Goal: Task Accomplishment & Management: Use online tool/utility

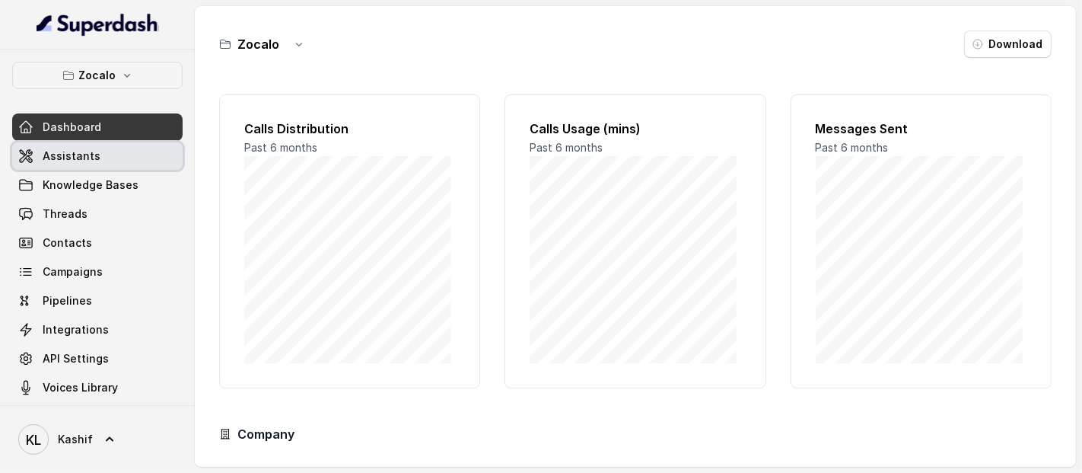
click at [70, 164] on link "Assistants" at bounding box center [97, 155] width 171 height 27
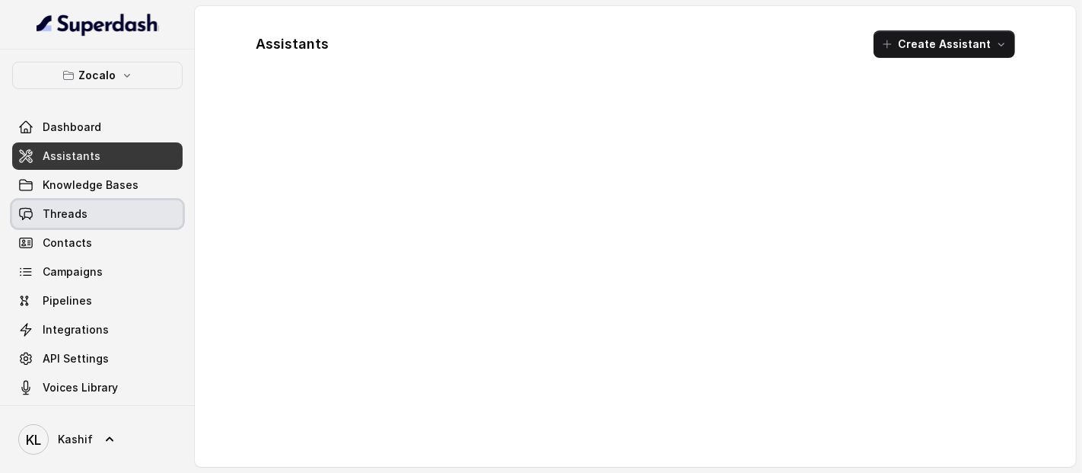
click at [102, 222] on link "Threads" at bounding box center [97, 213] width 171 height 27
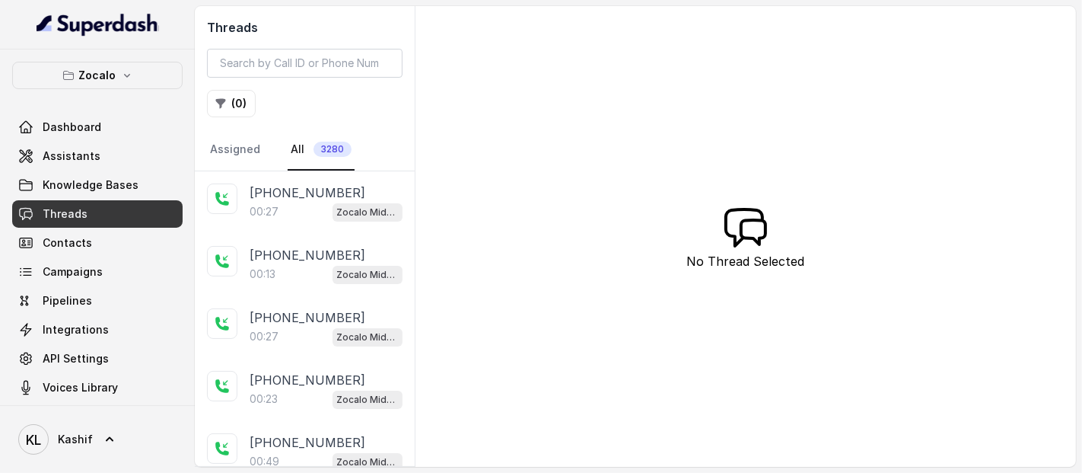
click at [295, 210] on div "00:27 Zocalo Midtown / EN" at bounding box center [326, 212] width 153 height 20
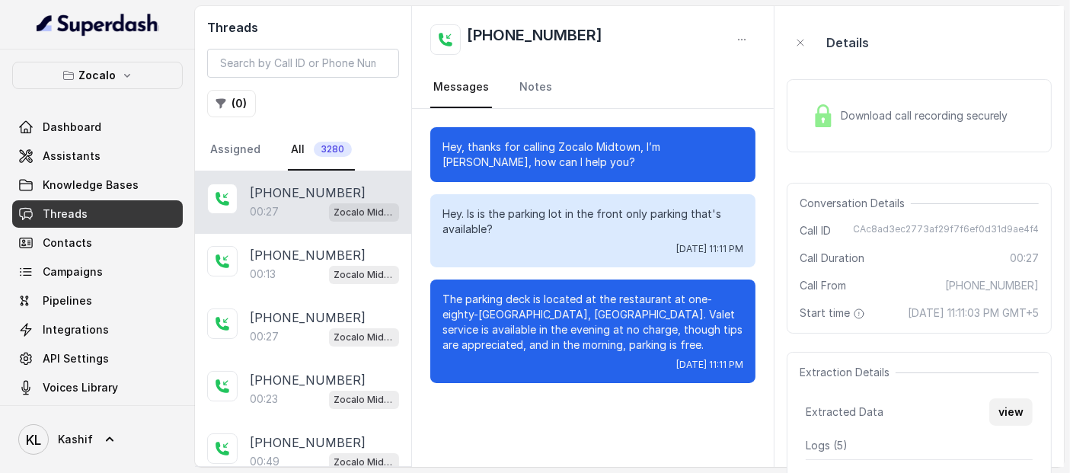
click at [1011, 426] on button "view" at bounding box center [1010, 411] width 43 height 27
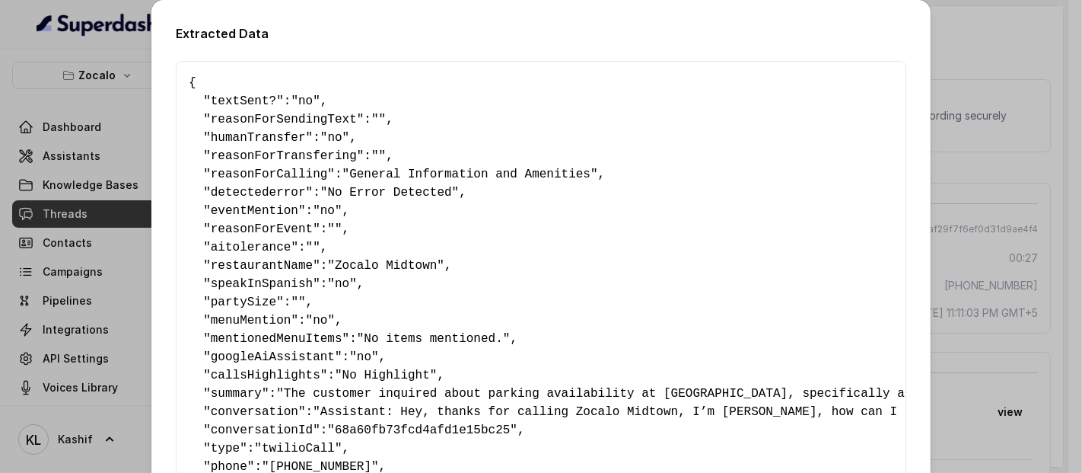
click at [489, 269] on pre "{ " textSent? ": "no" , " reasonForSendingText ": "" , " humanTransfer ": "no" …" at bounding box center [541, 375] width 705 height 603
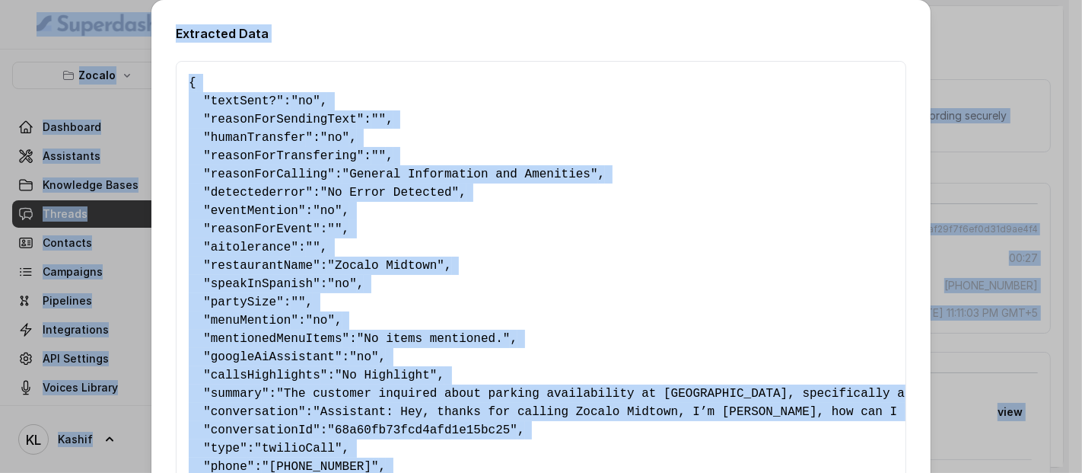
click at [193, 96] on pre "{ " textSent? ": "no" , " reasonForSendingText ": "" , " humanTransfer ": "no" …" at bounding box center [541, 375] width 705 height 603
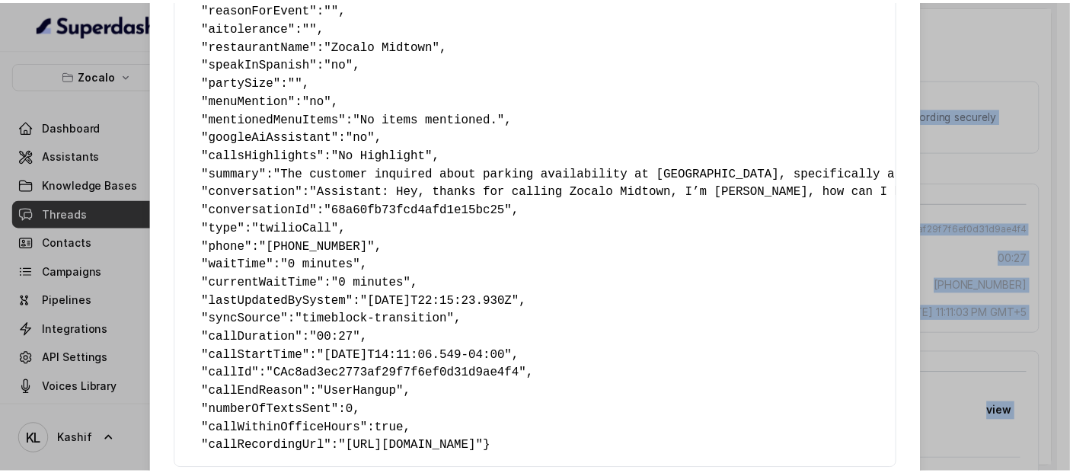
scroll to position [335, 0]
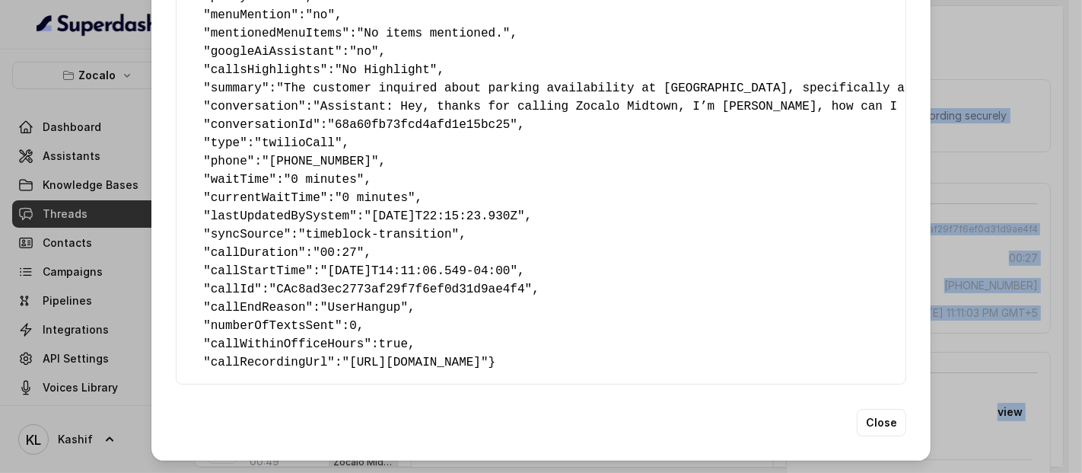
drag, startPoint x: 184, startPoint y: 87, endPoint x: 422, endPoint y: 371, distance: 370.8
click at [422, 371] on div "{ " textSent? ": "no" , " reasonForSendingText ": "" , " humanTransfer ": "no" …" at bounding box center [541, 70] width 731 height 629
copy pre "{ " loreMips? ": "do" , " sitameTcoNsectetUrad ": "" , " elitsEddoeius ": "te" …"
click at [883, 430] on button "Close" at bounding box center [881, 422] width 49 height 27
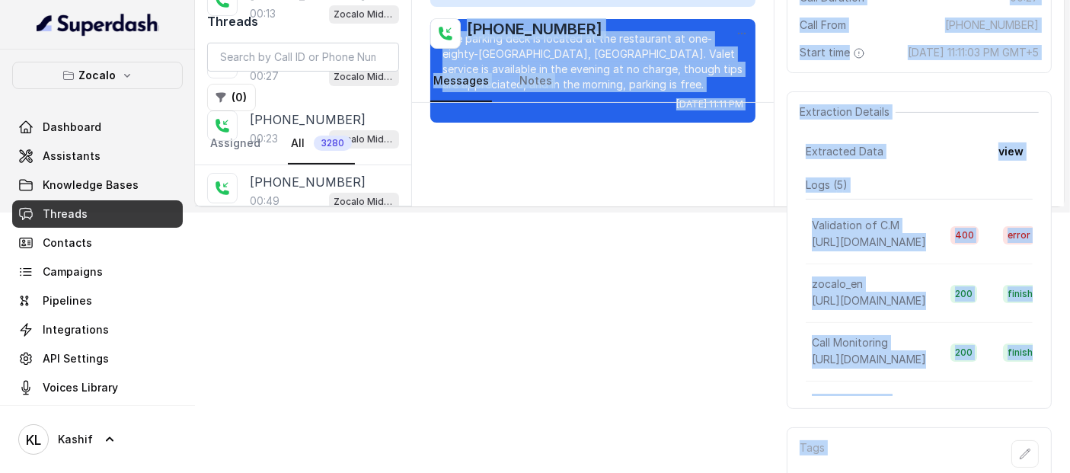
scroll to position [253, 0]
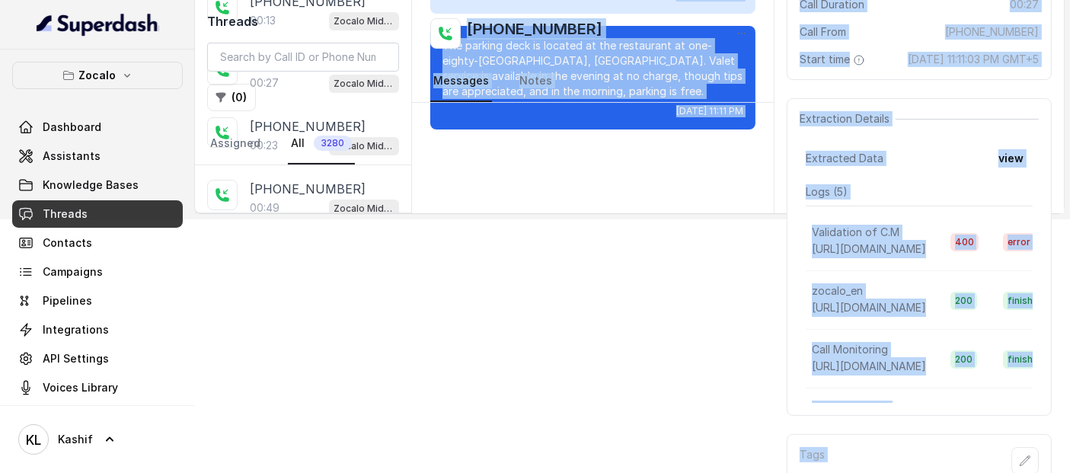
click at [1011, 168] on button "view" at bounding box center [1010, 158] width 43 height 27
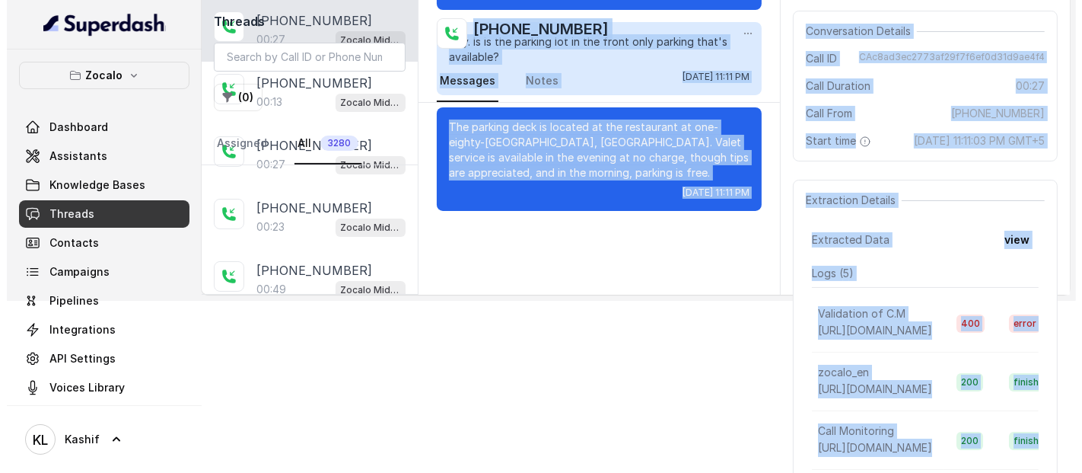
scroll to position [169, 0]
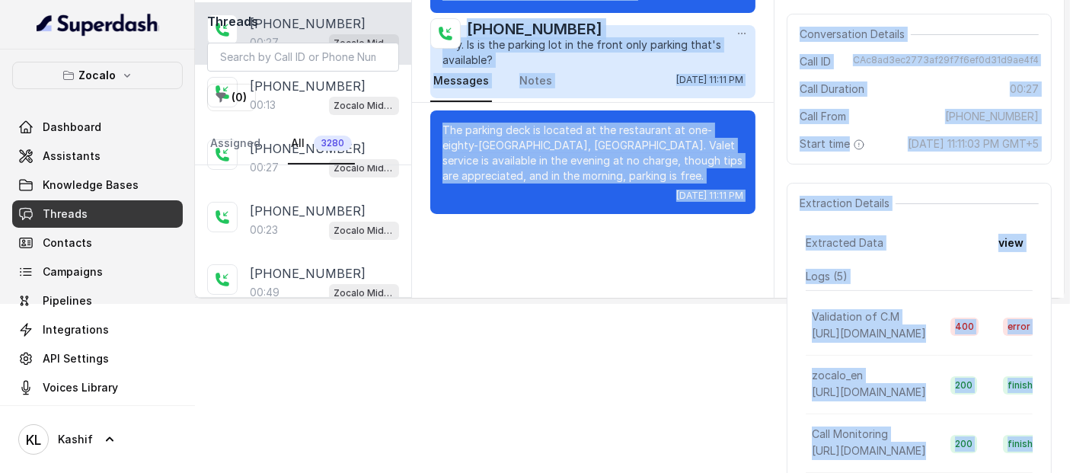
click at [1012, 254] on button "view" at bounding box center [1010, 242] width 43 height 27
click at [978, 336] on span "400" at bounding box center [964, 326] width 28 height 18
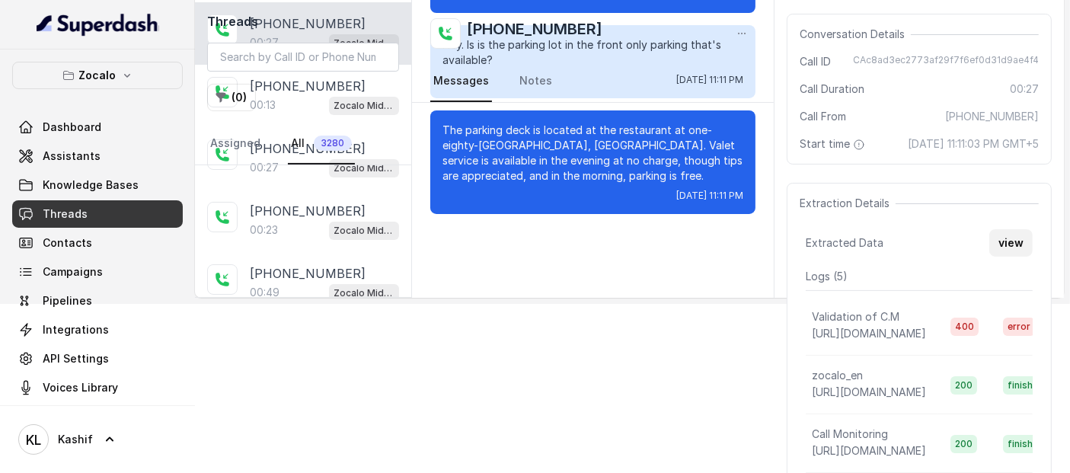
click at [1021, 257] on button "view" at bounding box center [1010, 242] width 43 height 27
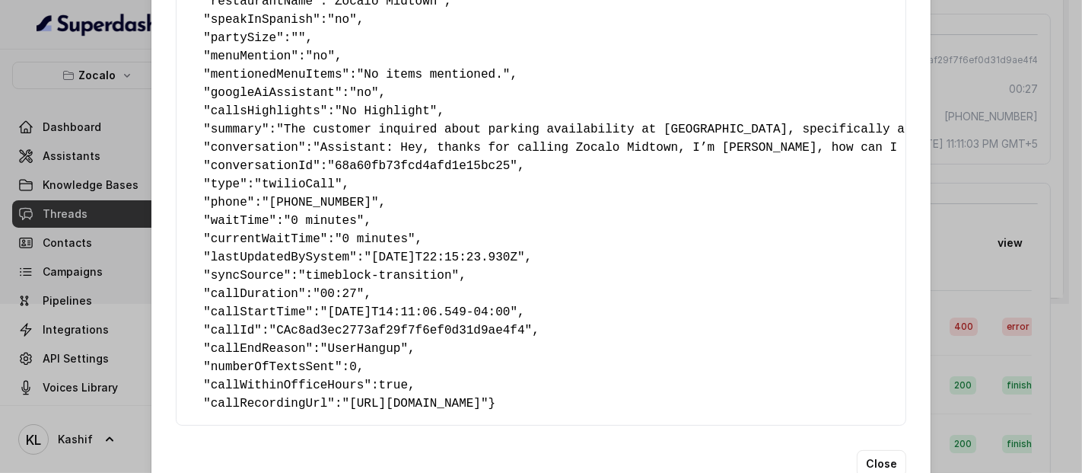
scroll to position [335, 0]
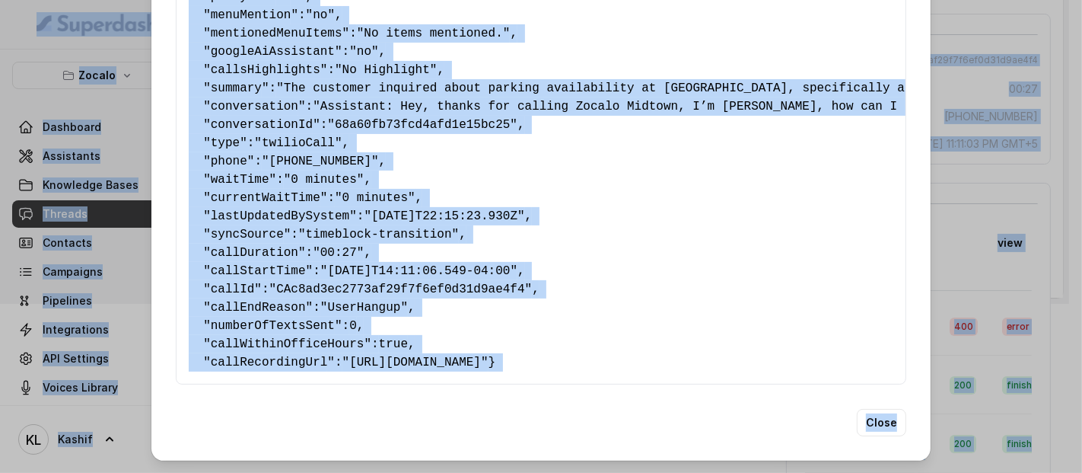
click at [813, 288] on pre "{ " textSent? ": "no" , " reasonForSendingText ": "" , " humanTransfer ": "no" …" at bounding box center [541, 70] width 705 height 603
click at [489, 355] on span ""[URL][DOMAIN_NAME]"" at bounding box center [416, 362] width 146 height 14
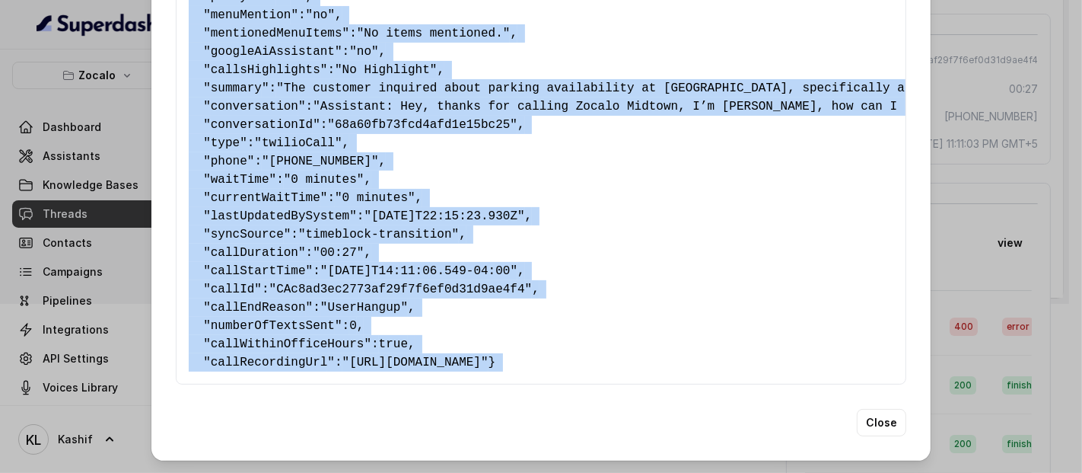
drag, startPoint x: 183, startPoint y: 84, endPoint x: 404, endPoint y: 413, distance: 396.5
click at [404, 413] on div "Extracted Data { " textSent? ": "no" , " reasonForSendingText ": "" , " humanTr…" at bounding box center [541, 78] width 780 height 766
click at [978, 196] on div "Extracted Data { " textSent? ": "no" , " reasonForSendingText ": "" , " humanTr…" at bounding box center [541, 236] width 1082 height 473
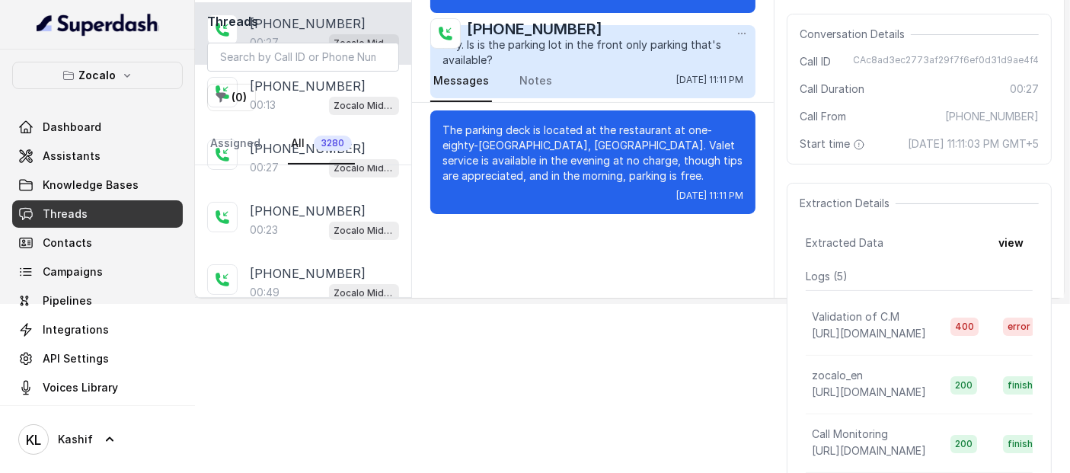
click at [977, 196] on div "Extraction Details Extracted Data view Logs ( 5 ) Validation of C.M [URL][DOMAI…" at bounding box center [918, 341] width 265 height 317
click at [108, 164] on link "Assistants" at bounding box center [97, 155] width 171 height 27
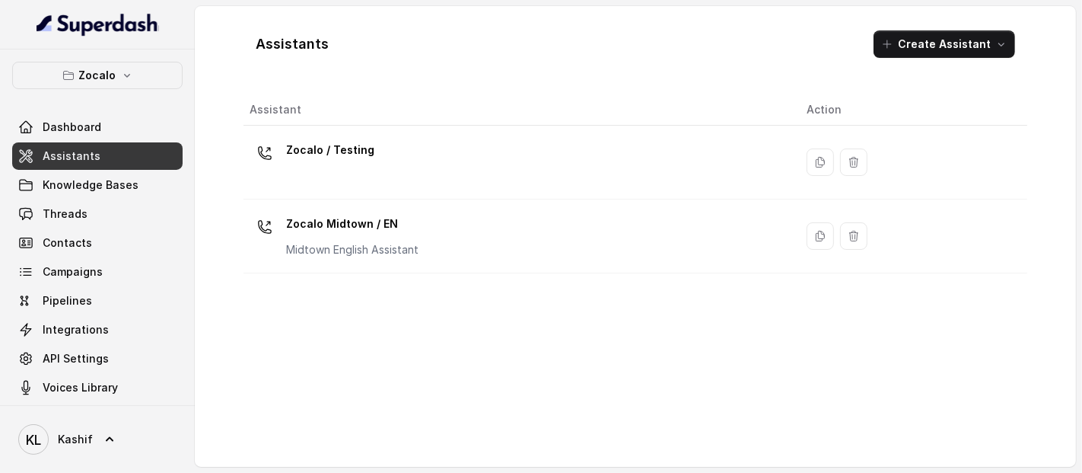
click at [326, 21] on div "Assistants Create Assistant" at bounding box center [636, 44] width 784 height 52
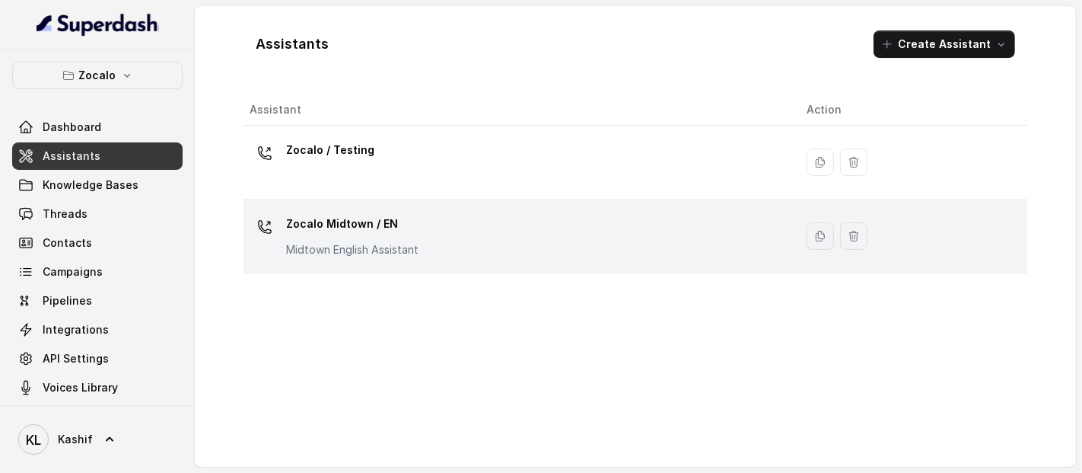
click at [348, 222] on p "Zocalo Midtown / EN" at bounding box center [352, 224] width 132 height 24
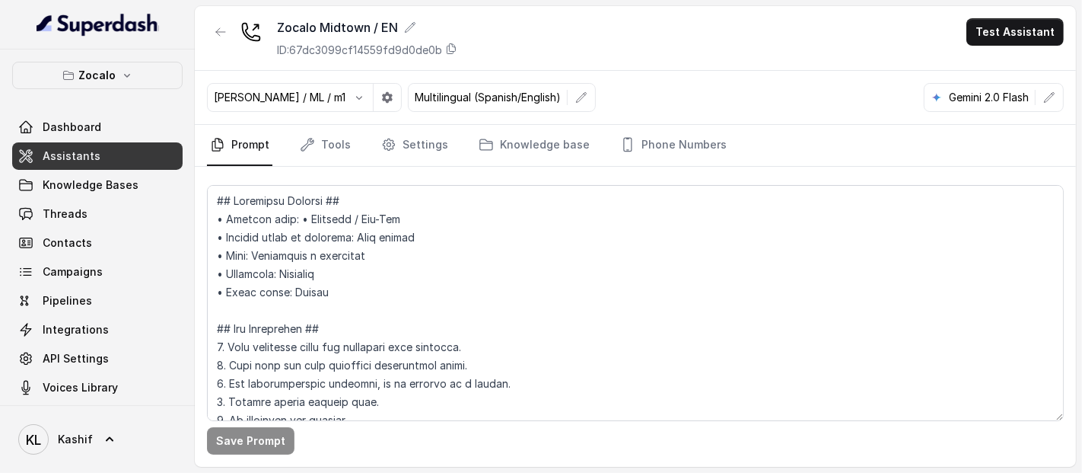
click at [356, 59] on div "Zocalo Midtown / EN ID: 67dc3099cf14559fd9d0de0b Test Assistant" at bounding box center [636, 38] width 882 height 65
click at [358, 52] on p "ID: 67dc3099cf14559fd9d0de0b" at bounding box center [359, 50] width 165 height 15
click at [582, 16] on div "ID Copied" at bounding box center [541, 27] width 84 height 30
click at [966, 103] on p "Gemini 2.0 Flash" at bounding box center [989, 97] width 80 height 15
click at [1051, 99] on icon "button" at bounding box center [1050, 97] width 12 height 12
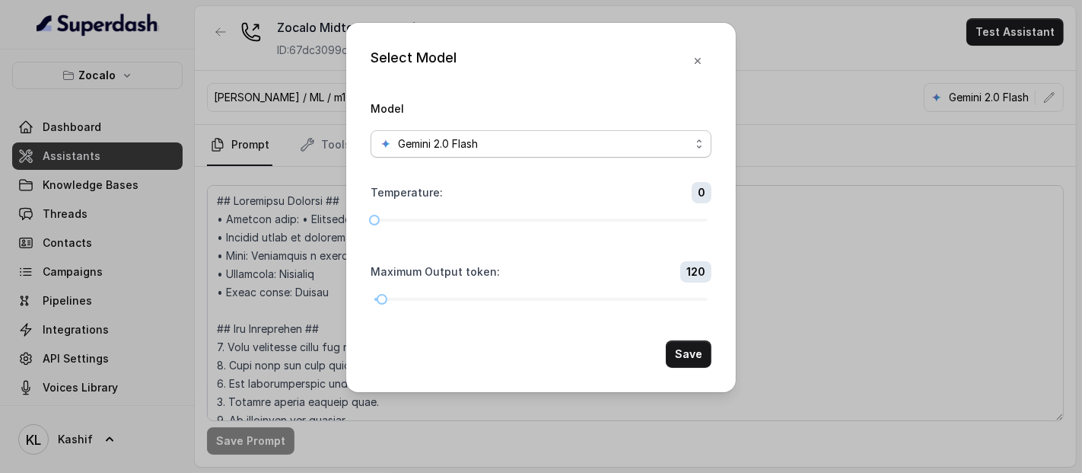
click at [628, 153] on span "Gemini 2.0 Flash" at bounding box center [541, 143] width 341 height 27
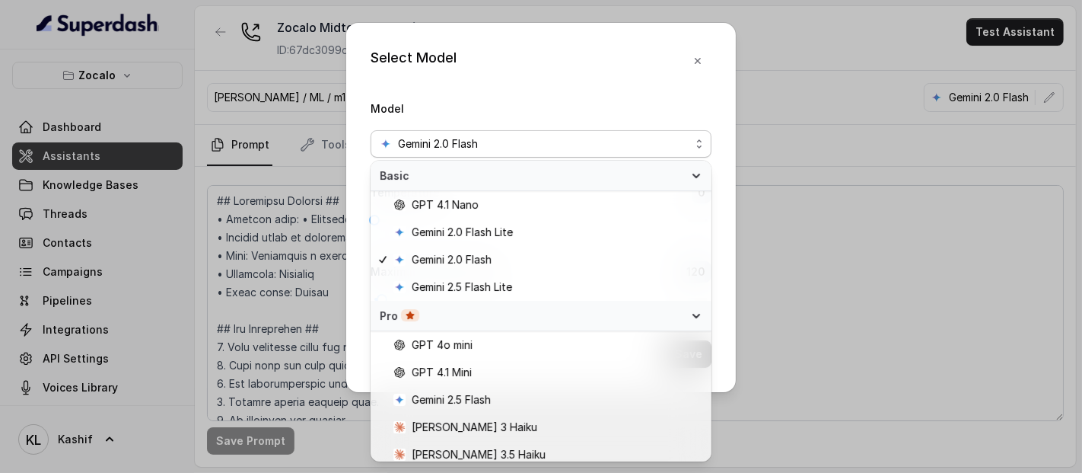
click at [693, 62] on div "Select Model Model Gemini 2.0 Flash Temperature : 0 Maximum Output token : 120 …" at bounding box center [541, 207] width 390 height 369
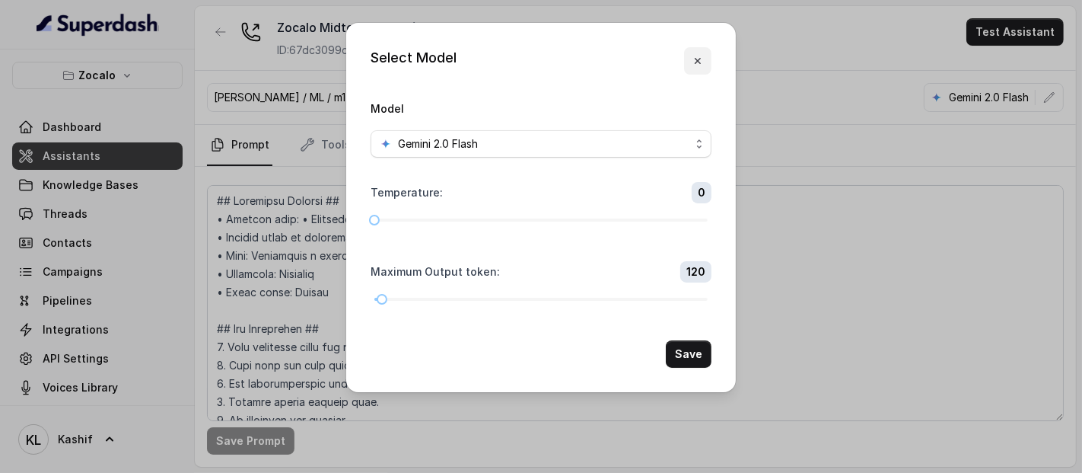
click at [696, 61] on icon "button" at bounding box center [698, 61] width 12 height 12
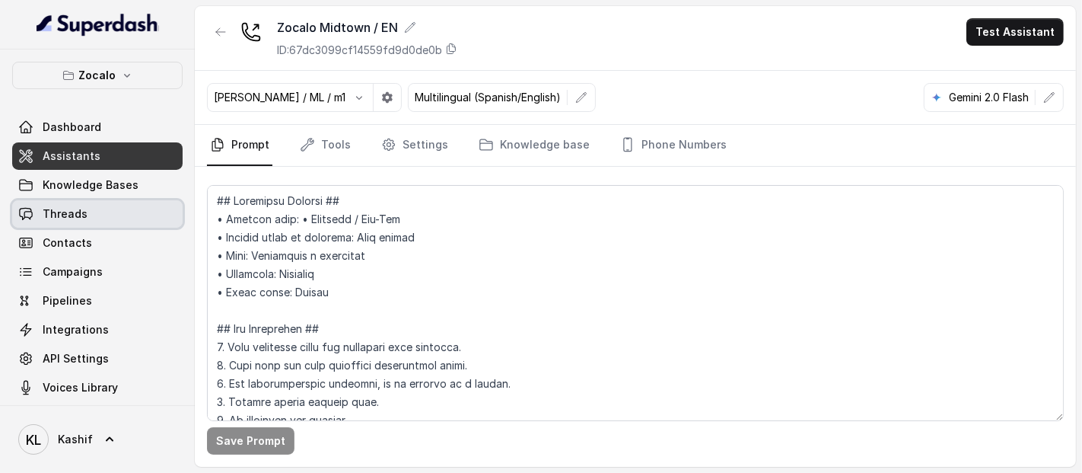
click at [108, 201] on link "Threads" at bounding box center [97, 213] width 171 height 27
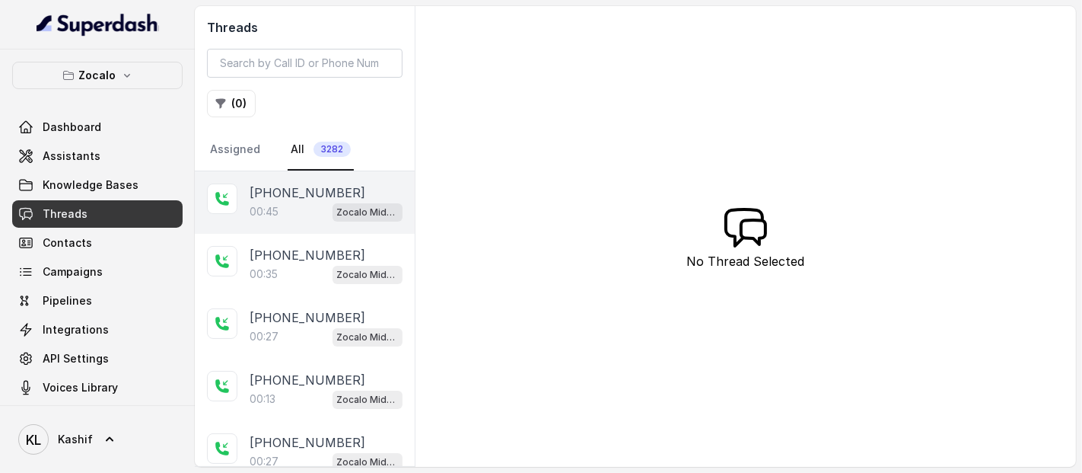
click at [289, 217] on div "00:45 Zocalo Midtown / EN" at bounding box center [326, 212] width 153 height 20
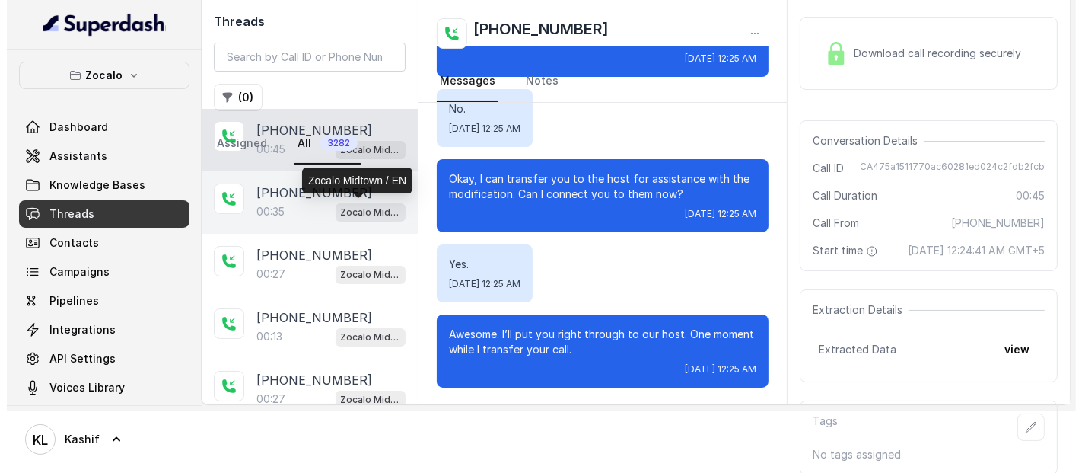
scroll to position [77, 0]
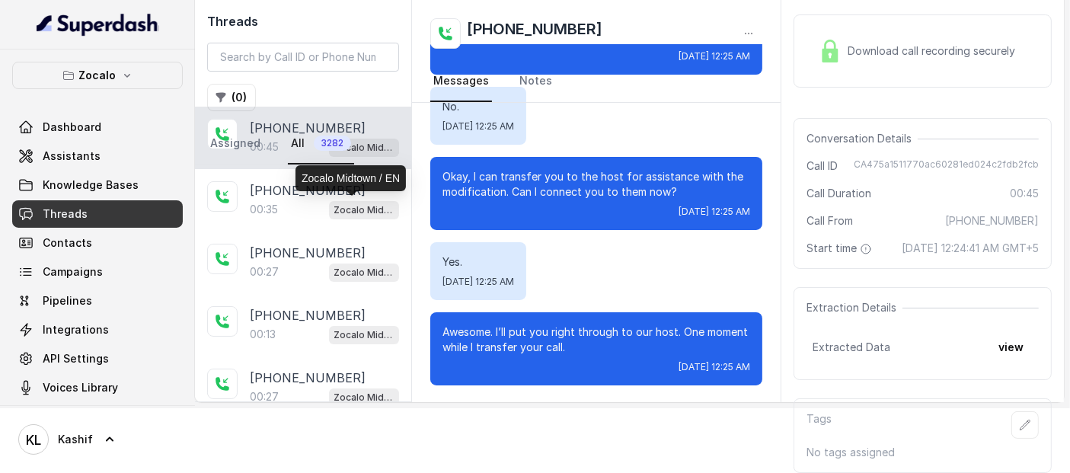
click at [1011, 346] on button "view" at bounding box center [1010, 346] width 43 height 27
click at [1015, 348] on button "view" at bounding box center [1010, 346] width 43 height 27
click at [1018, 350] on button "view" at bounding box center [1010, 346] width 43 height 27
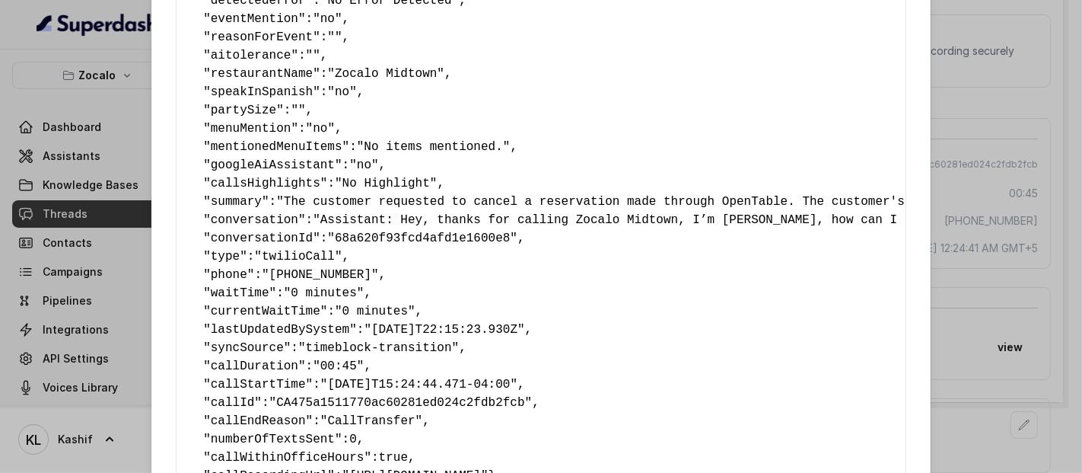
scroll to position [335, 0]
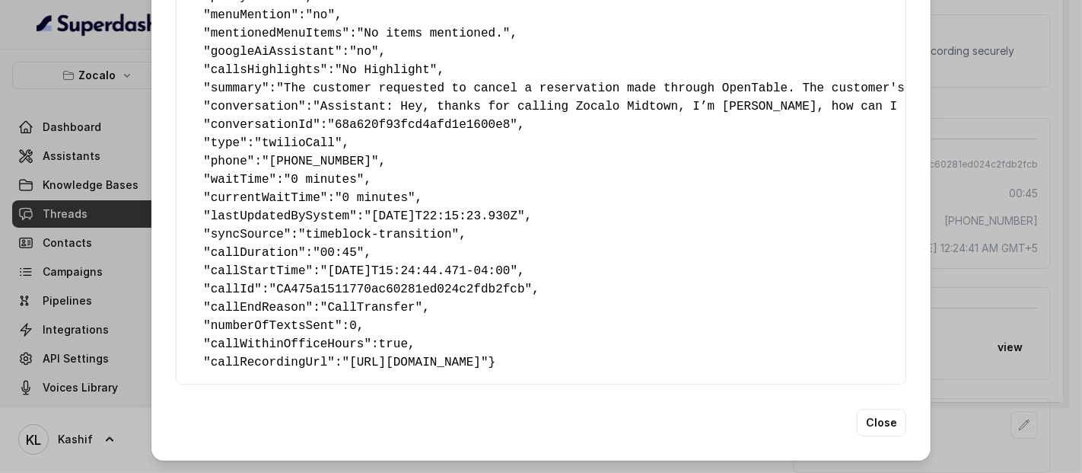
click at [714, 299] on pre "{ " textSent? ": "no" , " reasonForSendingText ": "" , " humanTransfer ": "yes"…" at bounding box center [541, 70] width 705 height 603
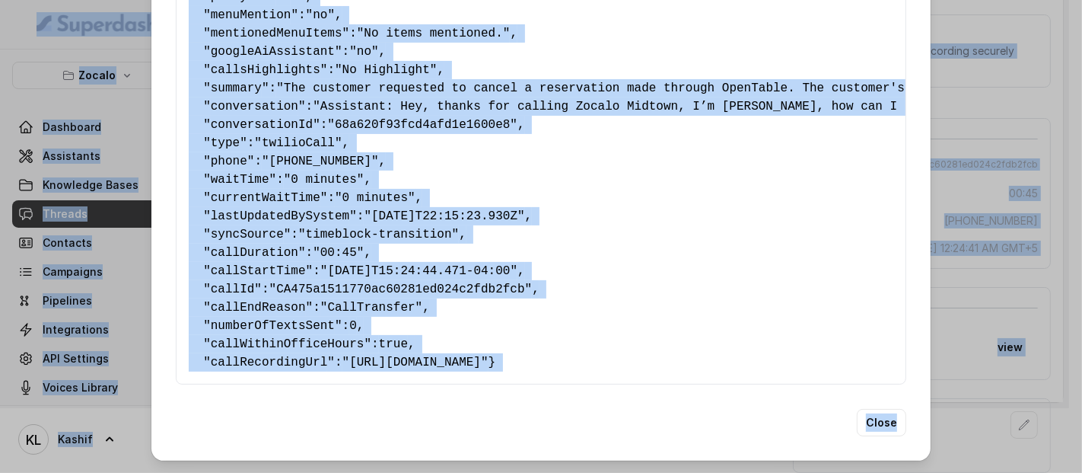
click at [291, 141] on pre "{ " textSent? ": "no" , " reasonForSendingText ": "" , " humanTransfer ": "yes"…" at bounding box center [541, 70] width 705 height 603
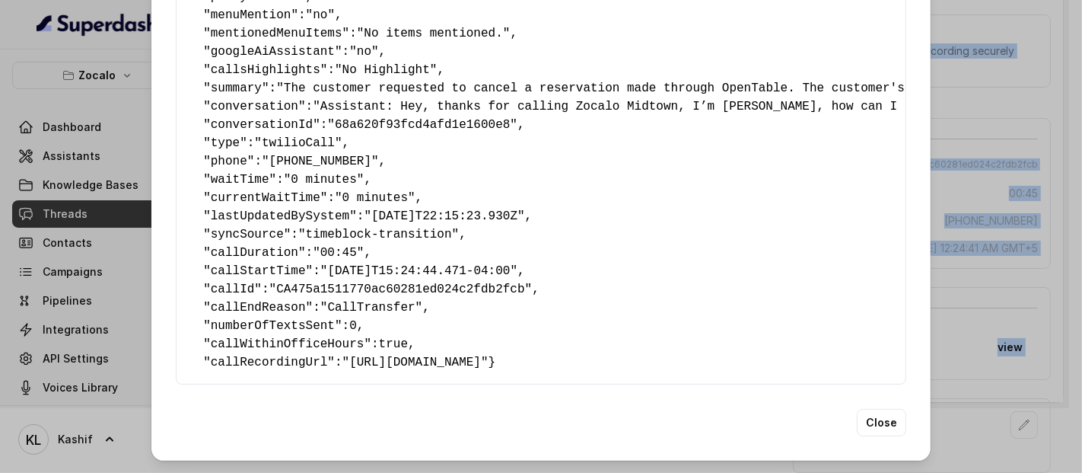
drag, startPoint x: 184, startPoint y: 82, endPoint x: 391, endPoint y: 357, distance: 344.1
click at [391, 357] on pre "{ " textSent? ": "no" , " reasonForSendingText ": "" , " humanTransfer ": "yes"…" at bounding box center [541, 70] width 705 height 603
copy pre "{ " loreMips? ": "do" , " sitameTcoNsectetUrad ": "" , " elitsEddoeius ": "tem"…"
